Goal: Check status: Check status

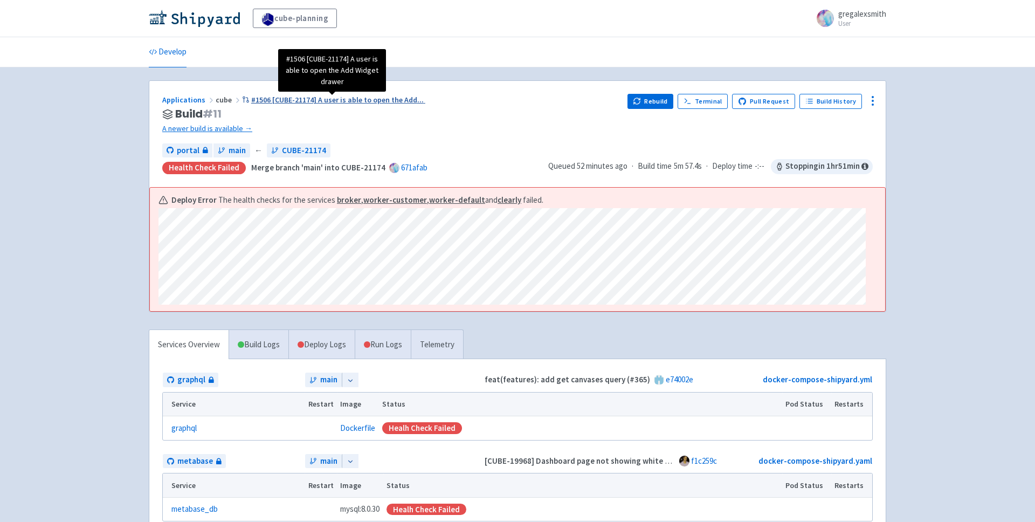
click at [285, 98] on span "#1506 [CUBE-21174] A user is able to open the Add ..." at bounding box center [337, 100] width 172 height 10
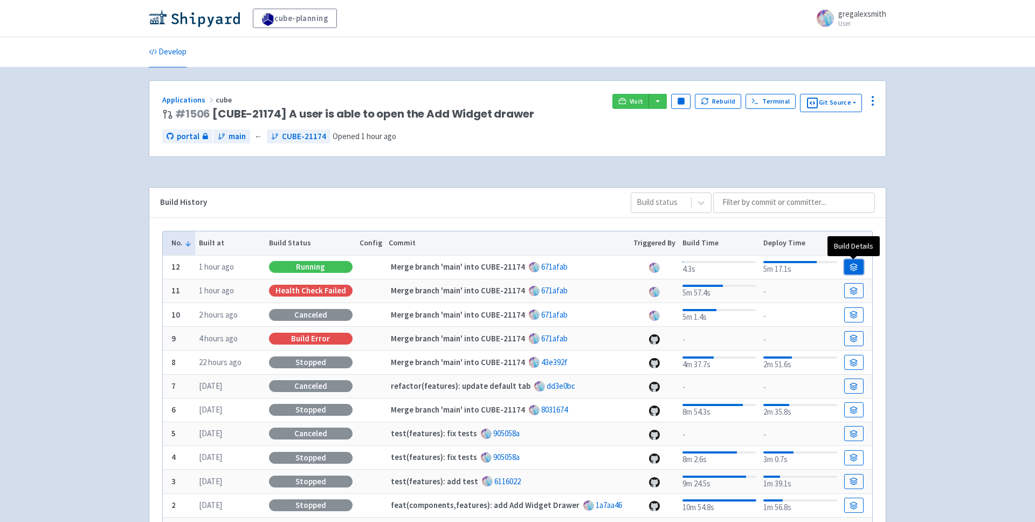
click at [853, 269] on icon at bounding box center [853, 270] width 7 height 2
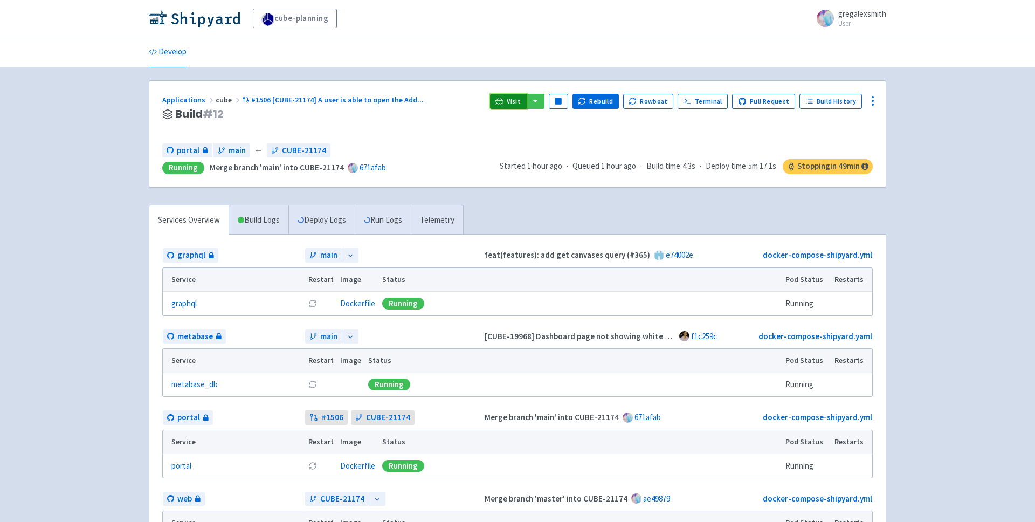
click at [503, 102] on icon at bounding box center [499, 101] width 8 height 8
